Goal: Task Accomplishment & Management: Complete application form

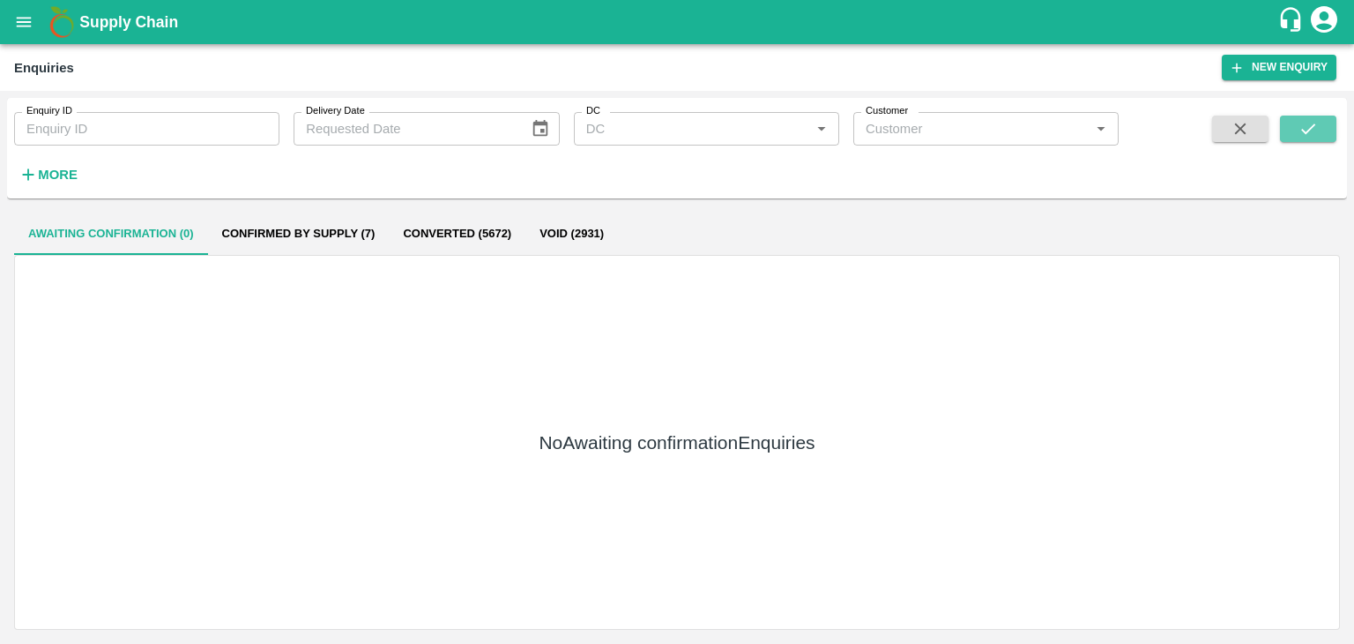
click at [1312, 128] on icon "submit" at bounding box center [1308, 128] width 19 height 19
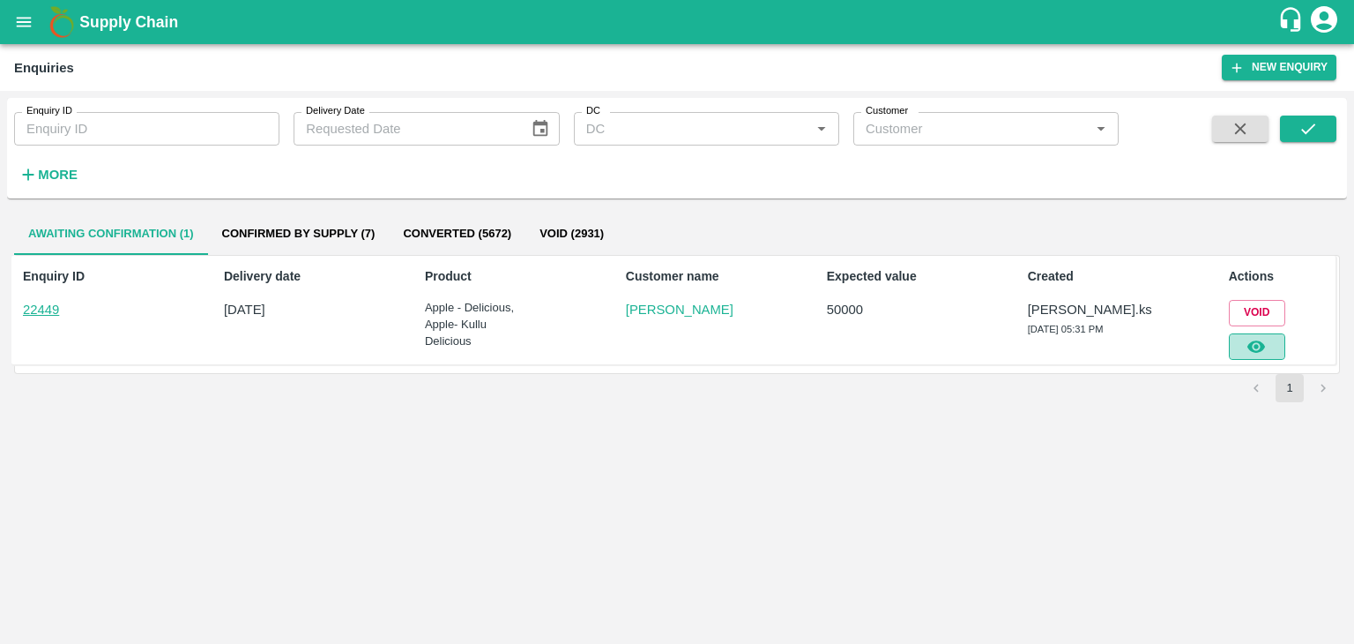
click at [1256, 339] on icon "button" at bounding box center [1256, 346] width 19 height 19
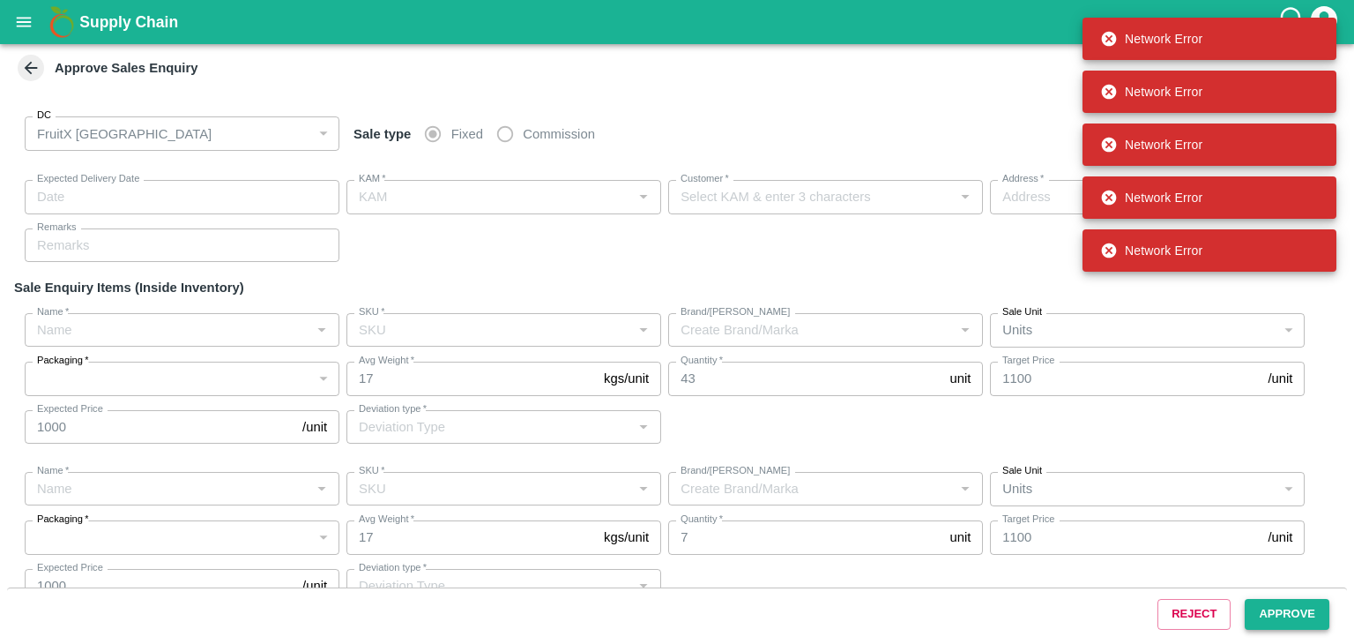
type input "[DATE] 05:35 PM"
type input "[PERSON_NAME].ks"
type input "[PERSON_NAME]"
type input "electronics City, phase 1, [GEOGRAPHIC_DATA], [GEOGRAPHIC_DATA], [GEOGRAPHIC_DA…"
type input "Apple - Delicious"
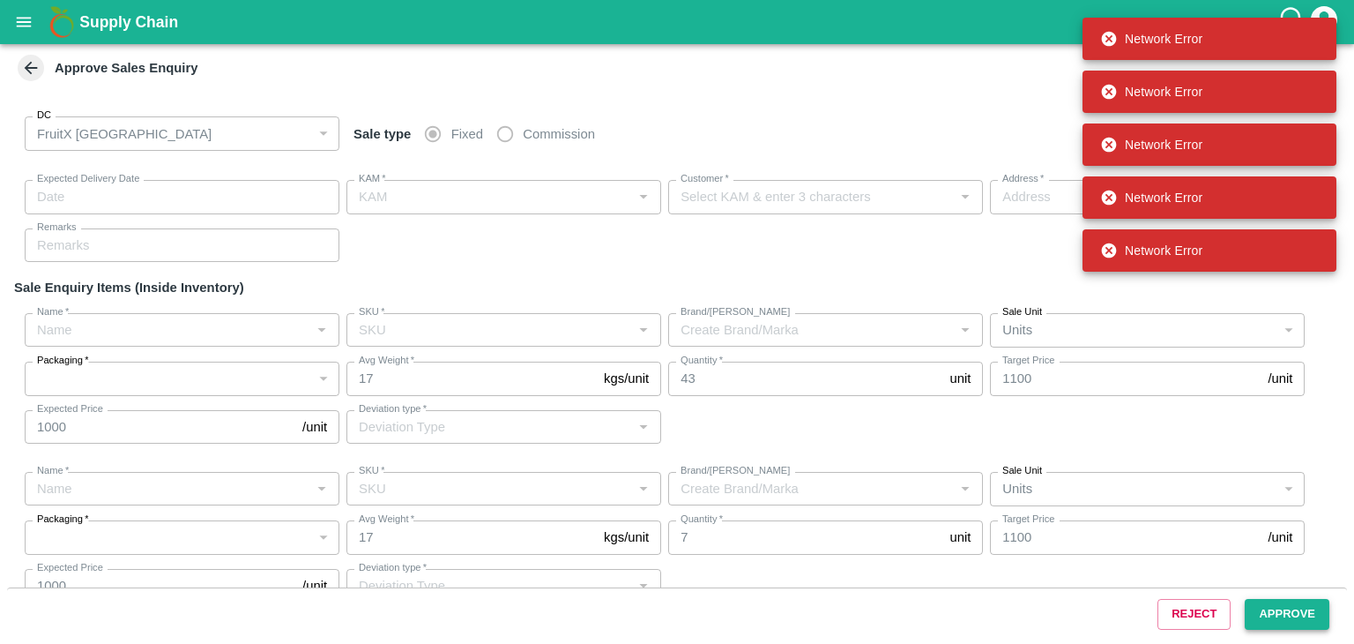
type input "GF - 5 L"
type input "Others"
type input "Apple- Kullu Delicious"
type input "GF - 5 L"
type input "Others"
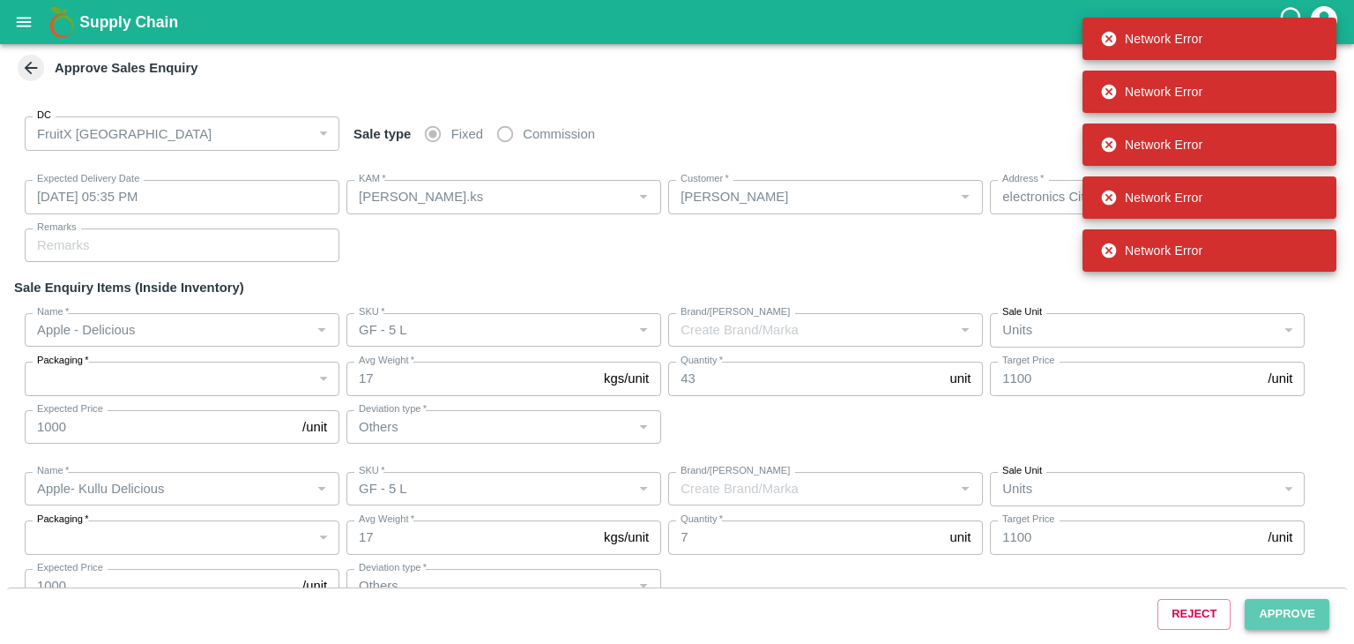
click at [1276, 609] on button "Approve" at bounding box center [1287, 614] width 85 height 31
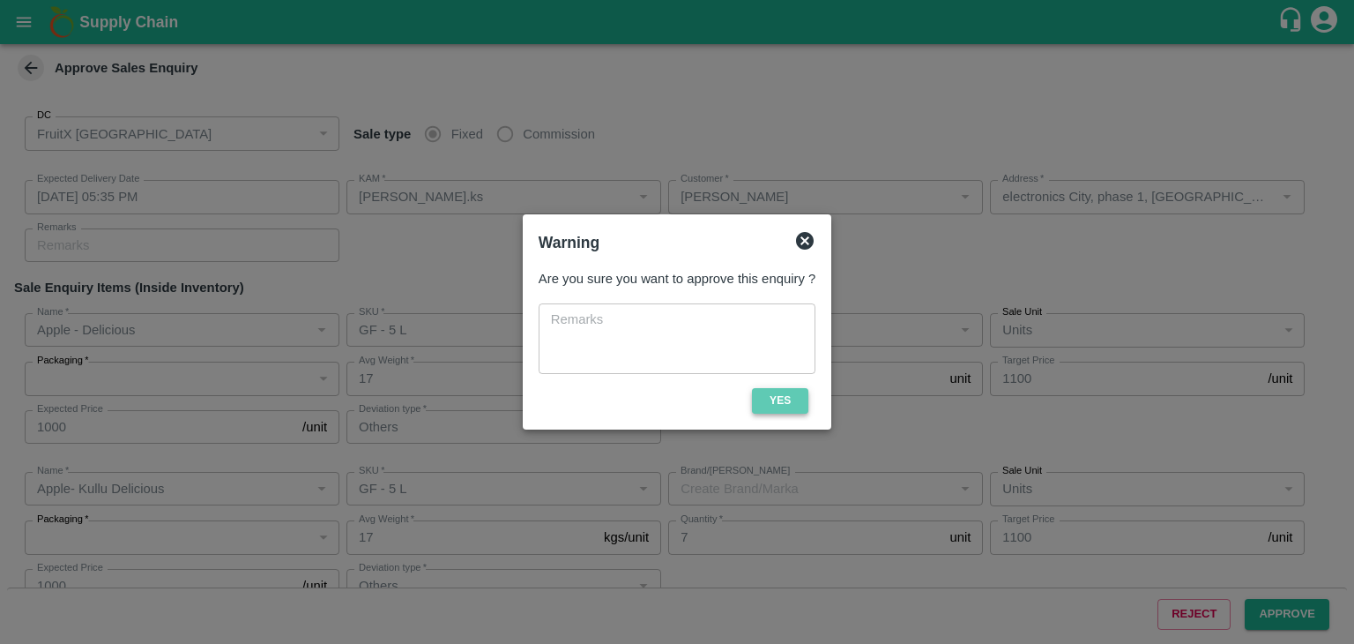
click at [797, 397] on button "Yes" at bounding box center [780, 401] width 56 height 26
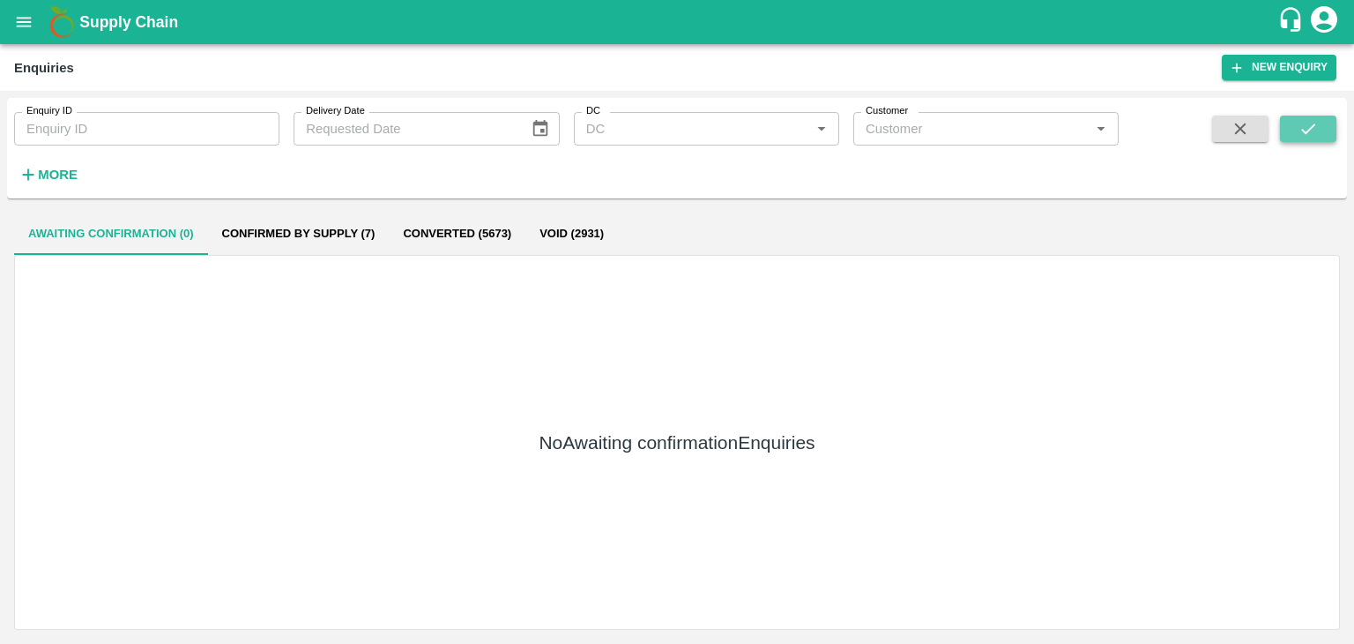
click at [1300, 116] on button "submit" at bounding box center [1308, 129] width 56 height 26
click at [1321, 137] on button "submit" at bounding box center [1308, 129] width 56 height 26
click at [1319, 124] on button "submit" at bounding box center [1308, 129] width 56 height 26
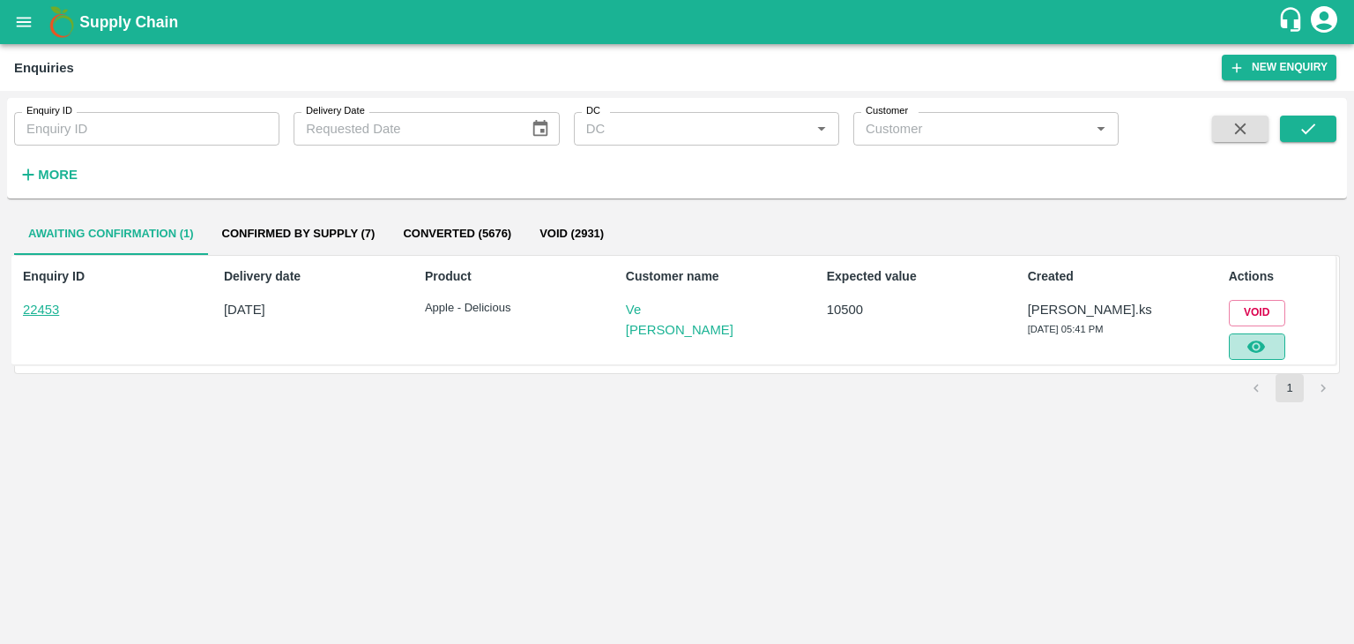
click at [1272, 343] on button "button" at bounding box center [1257, 346] width 56 height 26
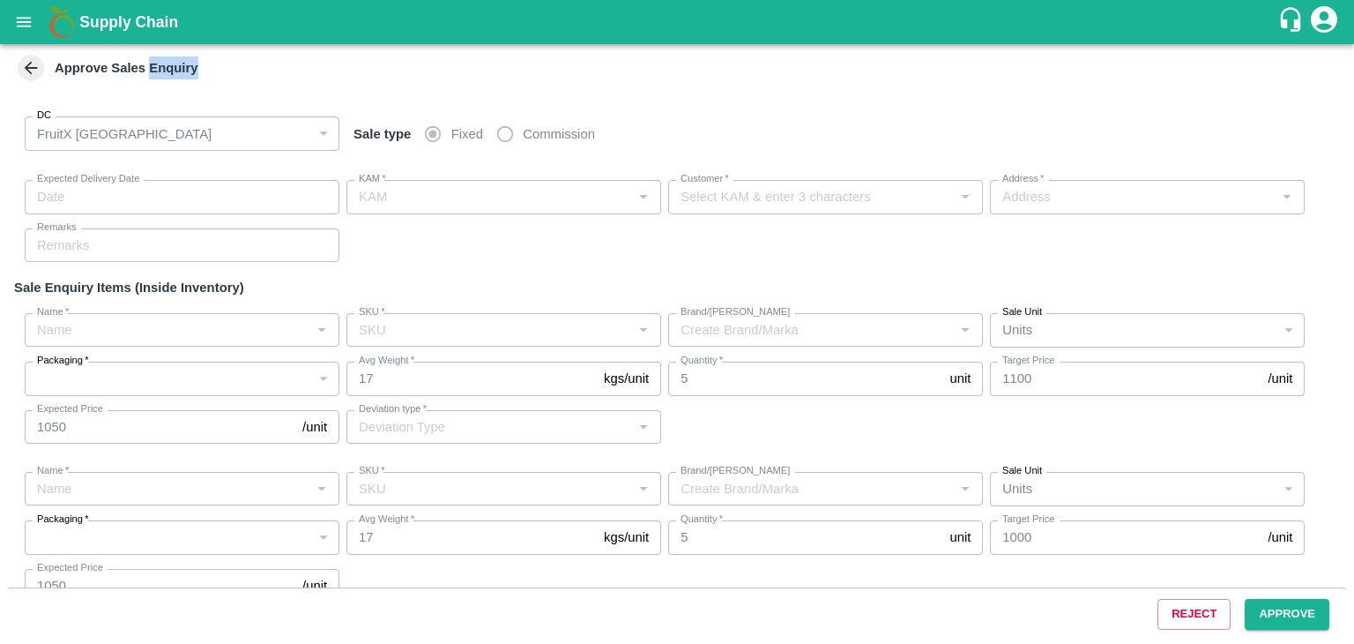
type input "[DATE] 05:45 PM"
type input "[PERSON_NAME].ks"
type input "Ve [PERSON_NAME]"
type input "[STREET_ADDRESS][PERSON_NAME]"
type input "Apple - Delicious"
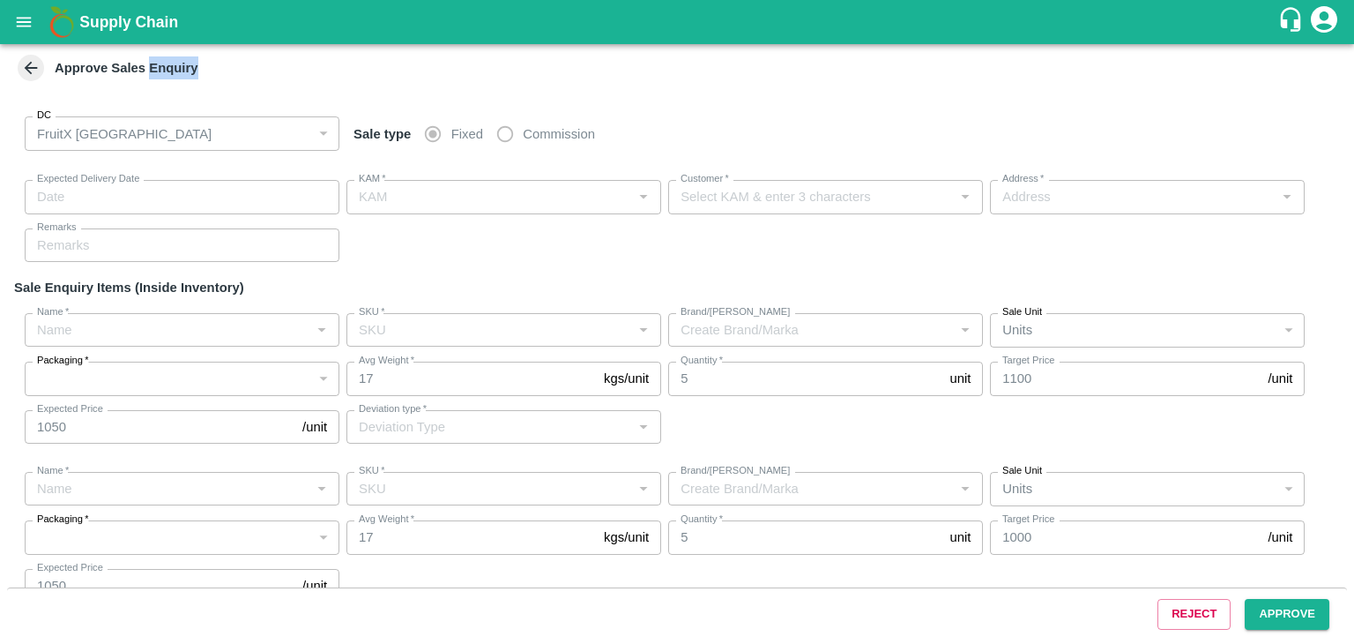
type input "GF - 5 L"
type input "Others"
type input "Apple - Delicious"
type input "GF - 4 L"
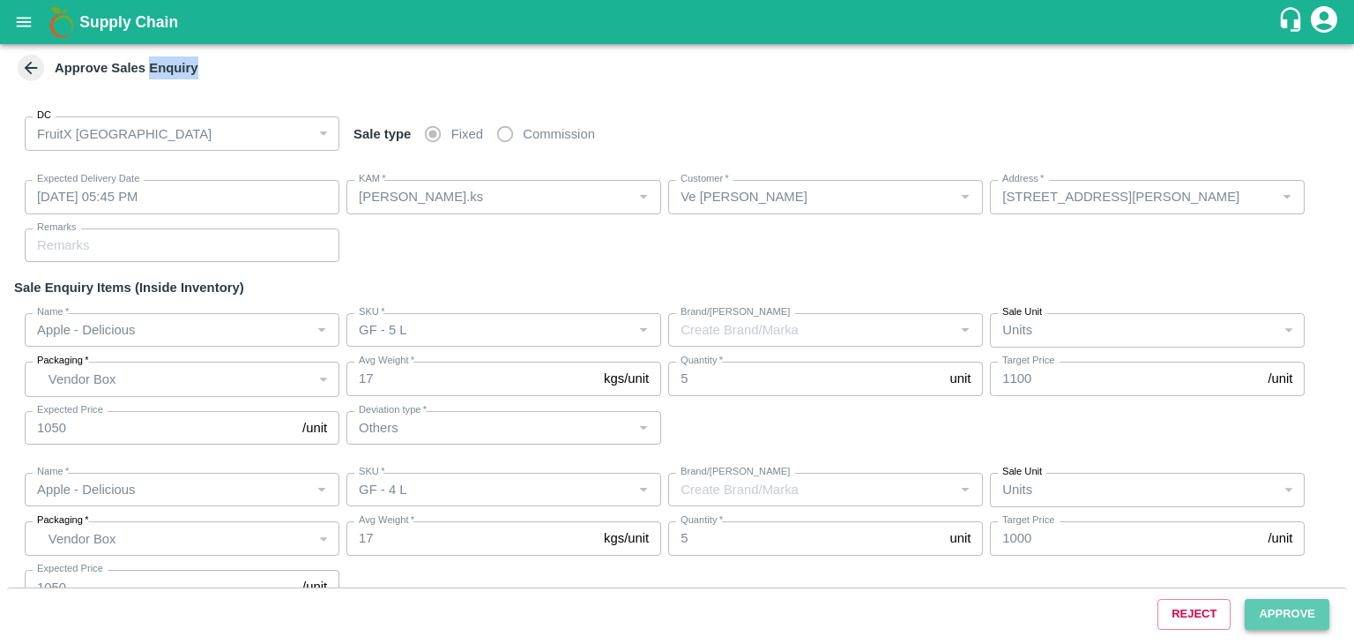
click at [1291, 602] on button "Approve" at bounding box center [1287, 614] width 85 height 31
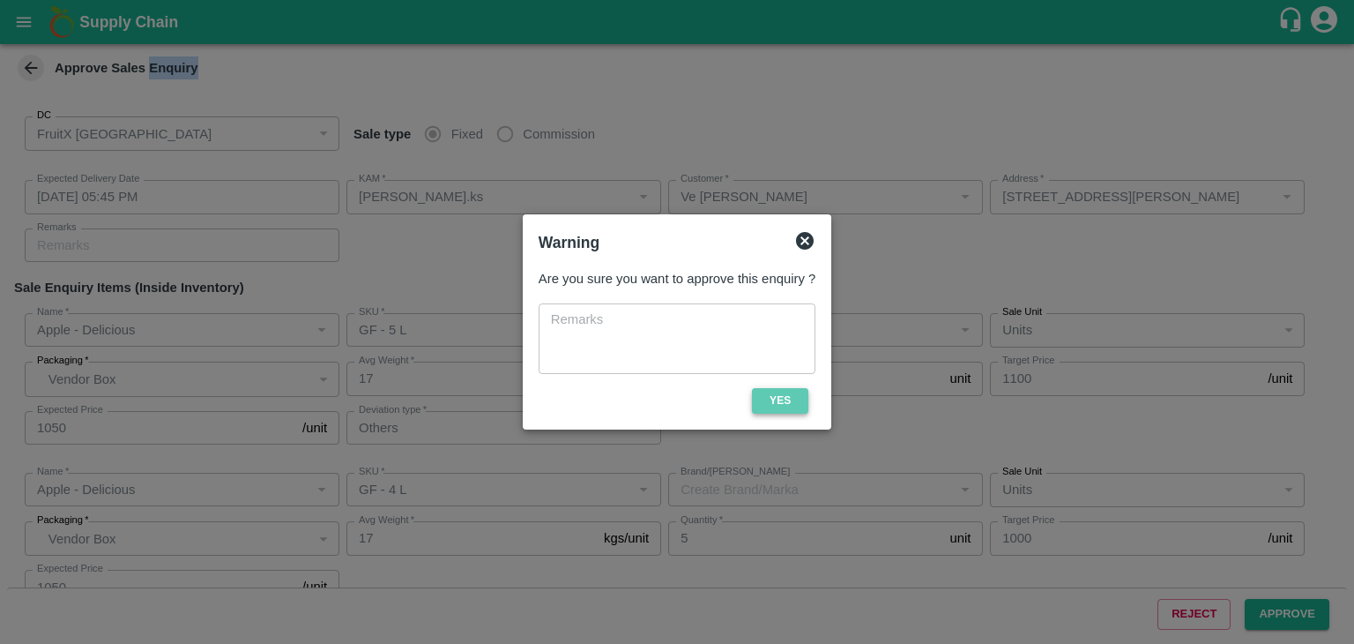
click at [794, 391] on button "Yes" at bounding box center [780, 401] width 56 height 26
